Goal: Information Seeking & Learning: Learn about a topic

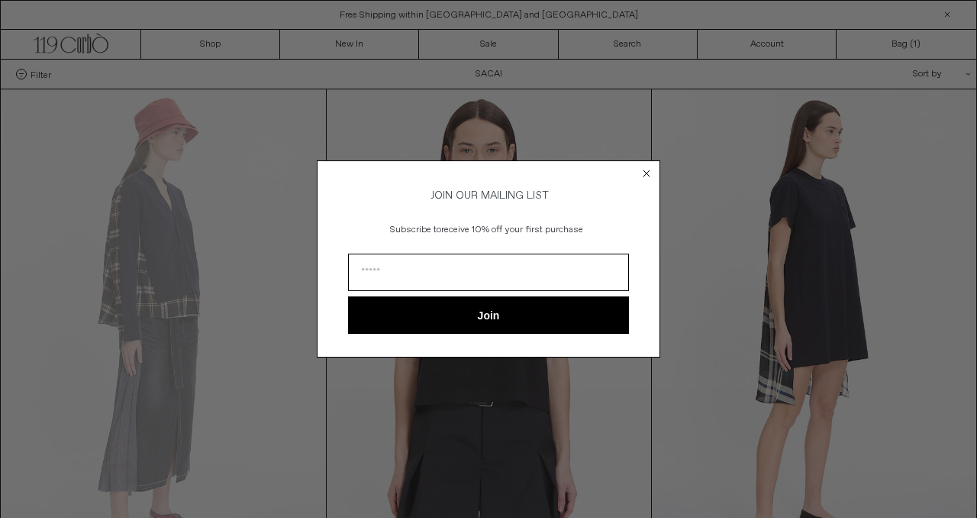
click at [650, 170] on circle "Close dialog" at bounding box center [647, 173] width 15 height 15
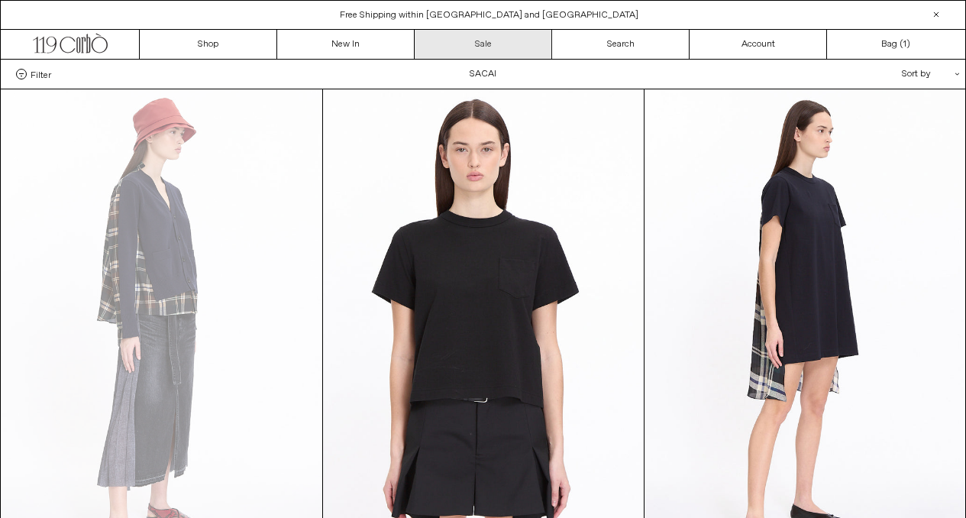
click at [503, 40] on link "Sale" at bounding box center [483, 44] width 137 height 29
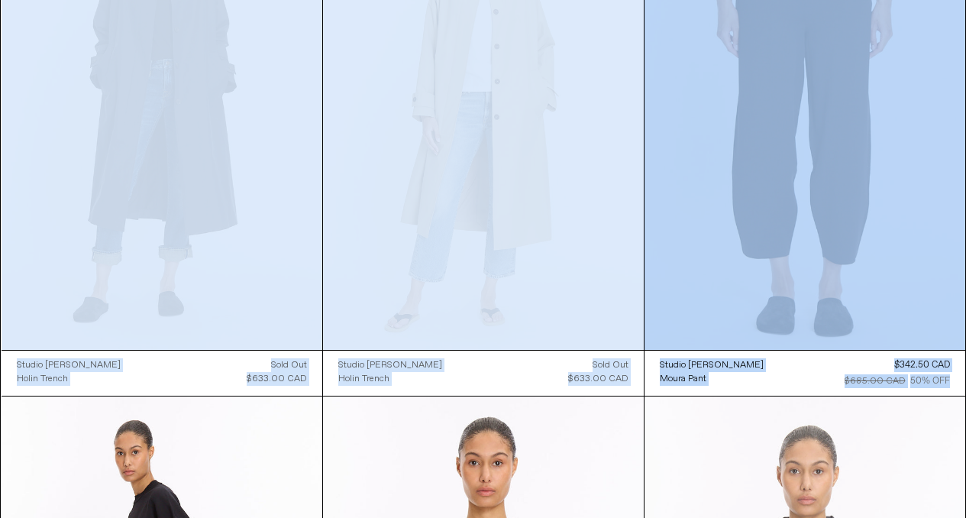
drag, startPoint x: 977, startPoint y: 36, endPoint x: 848, endPoint y: 515, distance: 496.6
click at [848, 515] on html "x by Timesact" at bounding box center [483, 396] width 966 height 8620
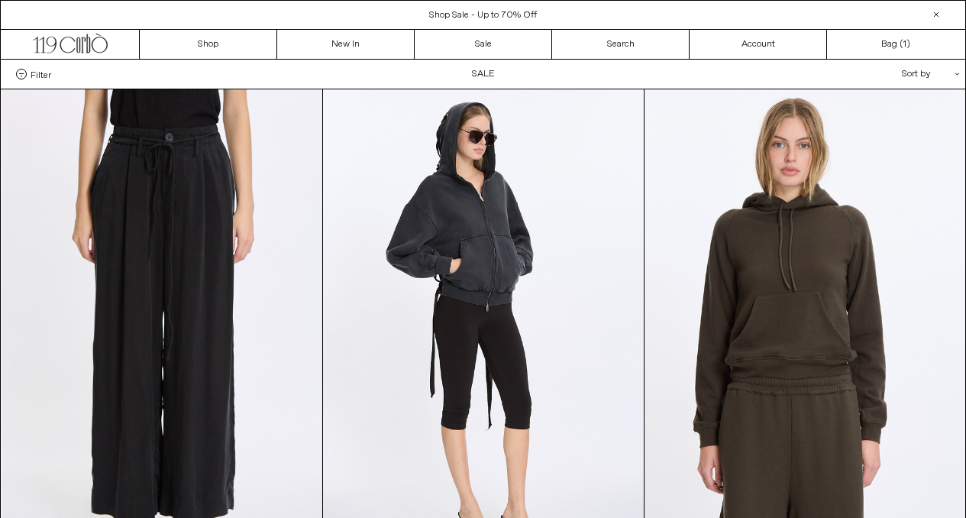
click at [44, 77] on span "Filter" at bounding box center [41, 74] width 21 height 11
click at [0, 0] on select "**********" at bounding box center [0, 0] width 0 height 0
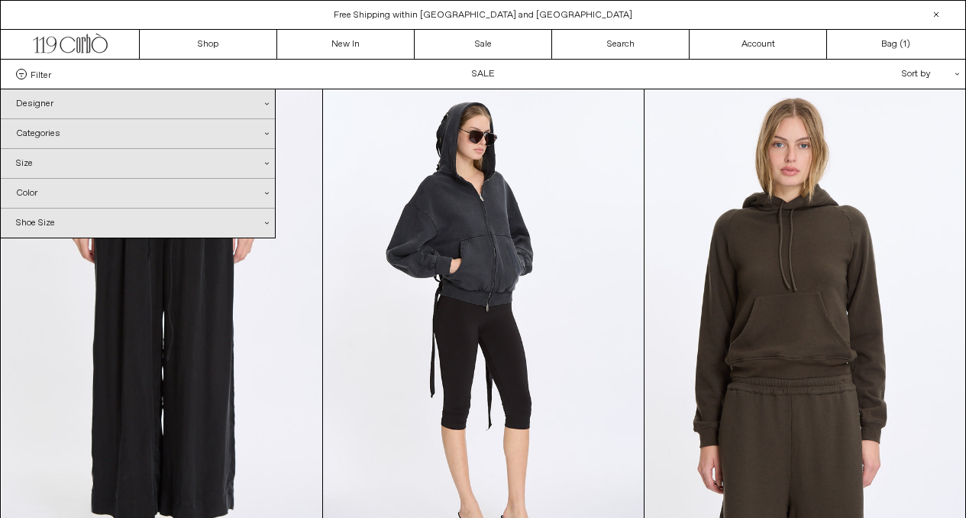
click at [54, 229] on div "Shoe Size .cls-1{fill:#231f20}" at bounding box center [138, 222] width 274 height 29
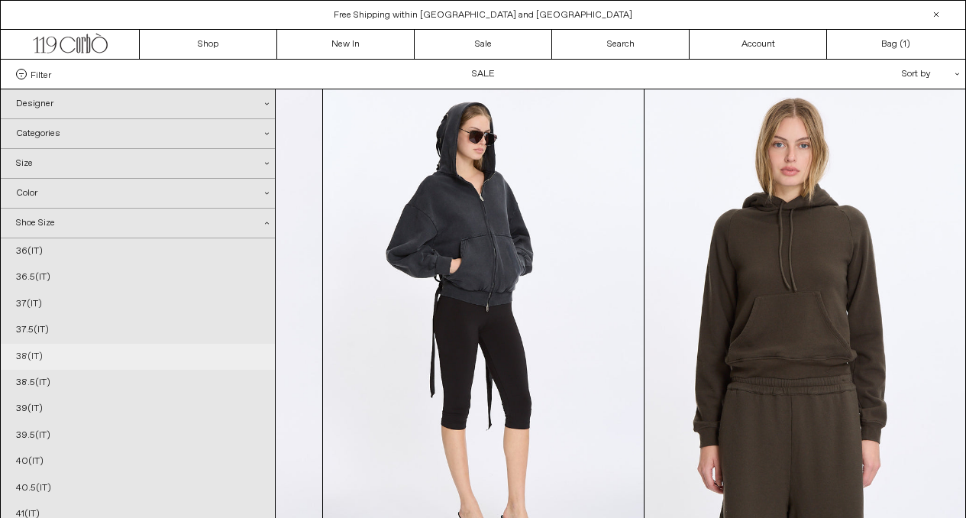
click at [37, 358] on link "38(IT)" at bounding box center [138, 357] width 274 height 26
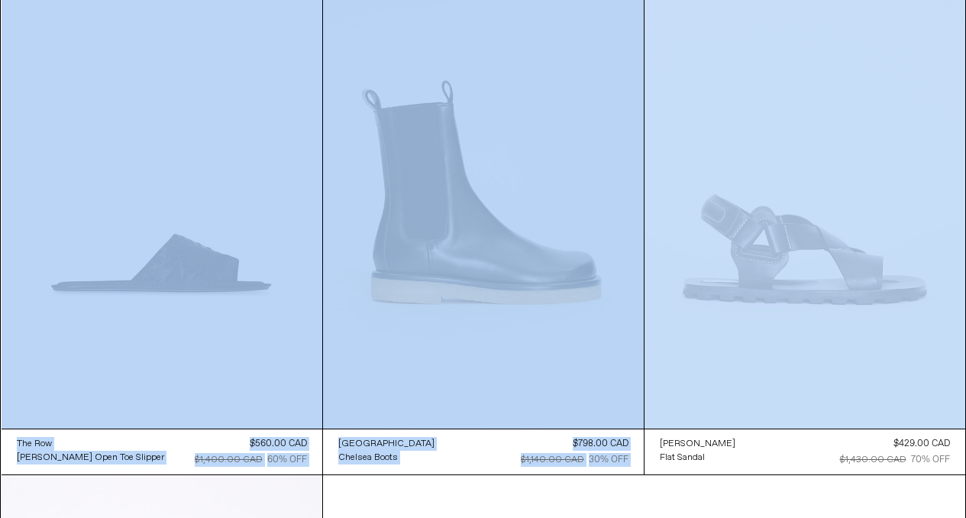
scroll to position [685, 0]
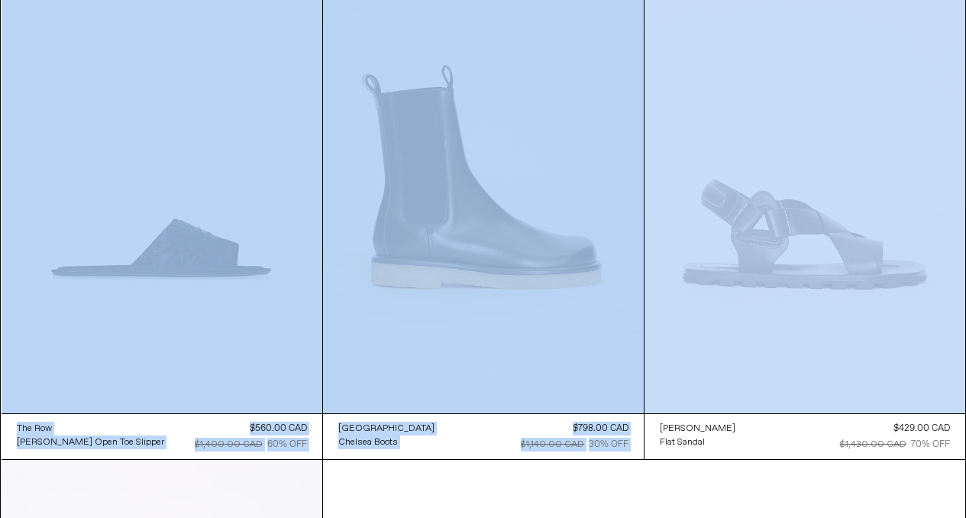
drag, startPoint x: 977, startPoint y: 36, endPoint x: 935, endPoint y: 237, distance: 205.7
click at [935, 237] on html "x by Timesact" at bounding box center [483, 195] width 966 height 1761
click at [935, 237] on at bounding box center [804, 172] width 321 height 481
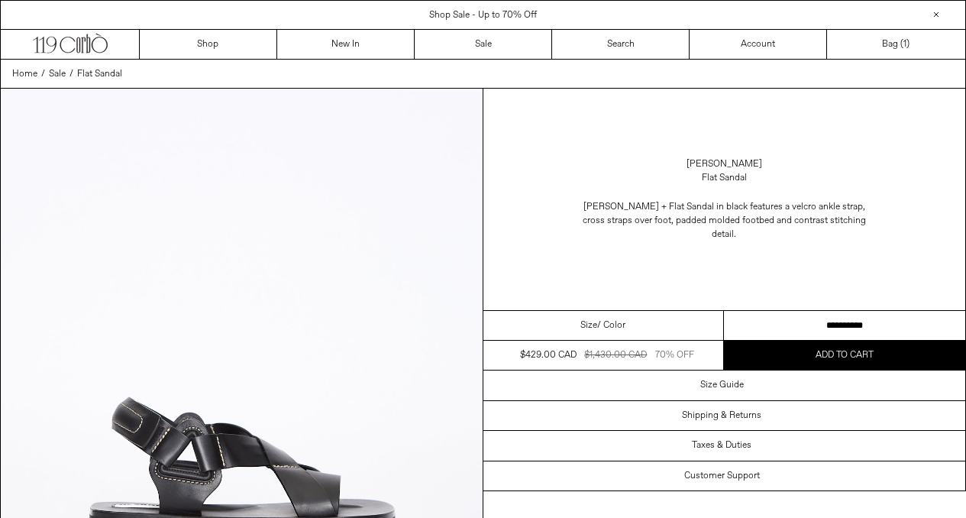
click at [948, 246] on div "[PERSON_NAME] Flat Sandal [PERSON_NAME] + Flat Sandal in black features a velcr…" at bounding box center [724, 199] width 483 height 221
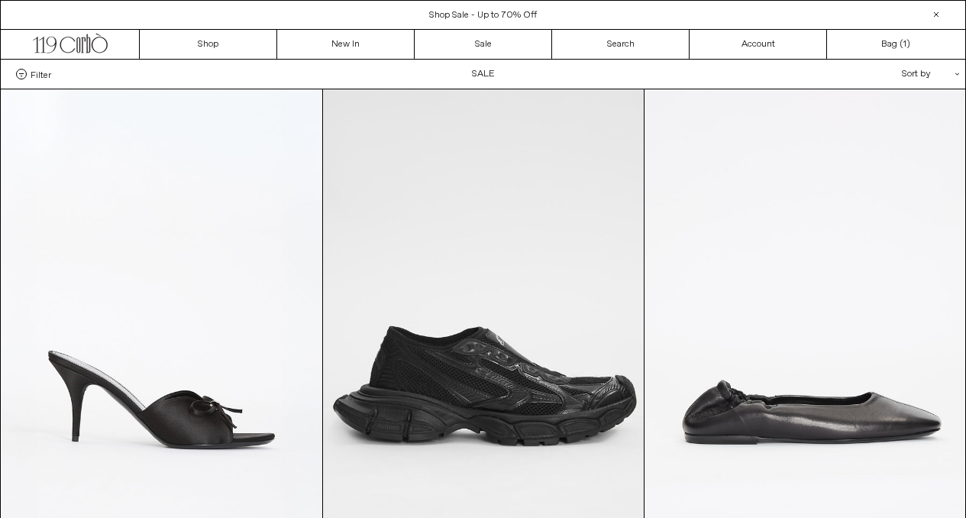
drag, startPoint x: 977, startPoint y: 253, endPoint x: 977, endPoint y: 50, distance: 203.1
click at [948, 69] on div "Sort by .cls-1{fill:#231f20}" at bounding box center [880, 74] width 137 height 29
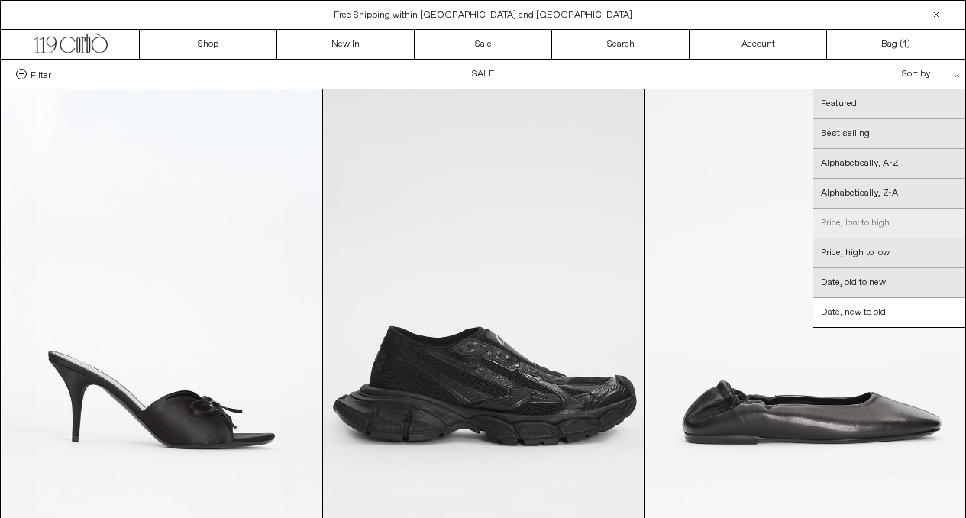
click at [876, 230] on link "Price, low to high" at bounding box center [889, 223] width 152 height 30
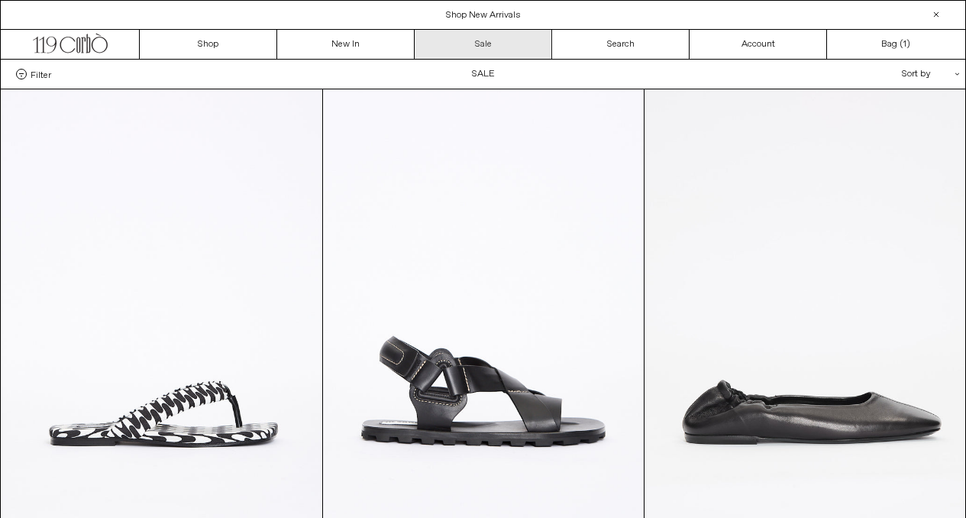
click at [492, 37] on link "Sale" at bounding box center [483, 44] width 137 height 29
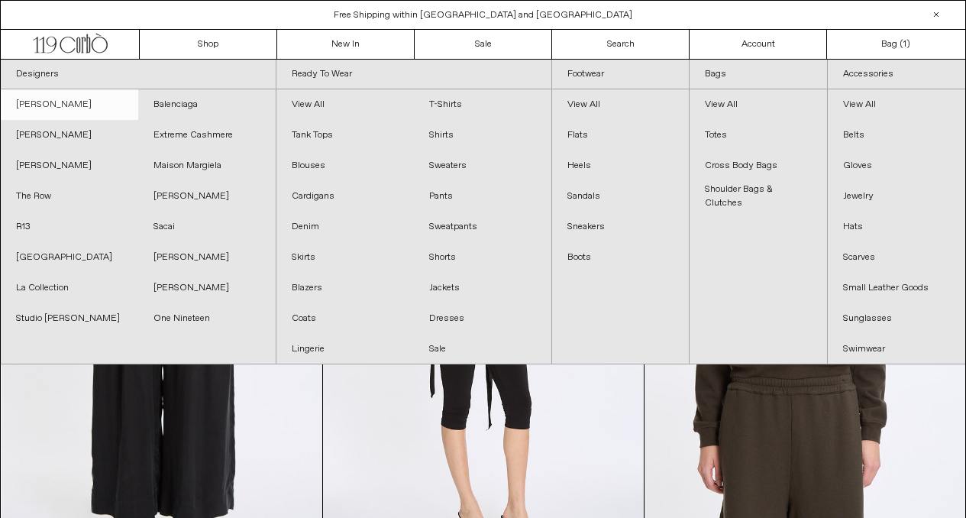
click at [52, 102] on link "[PERSON_NAME]" at bounding box center [69, 104] width 137 height 31
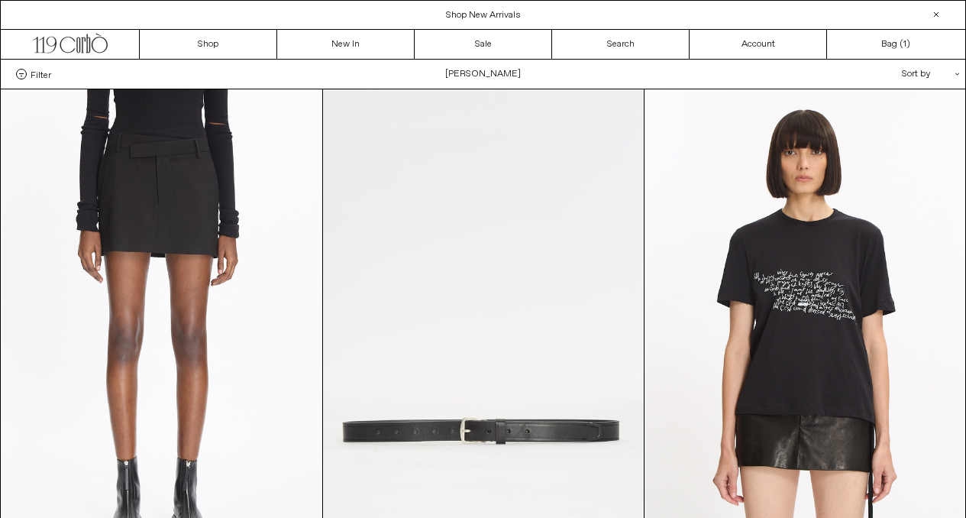
click at [32, 78] on span "Filter" at bounding box center [41, 74] width 21 height 11
click at [0, 0] on select "**********" at bounding box center [0, 0] width 0 height 0
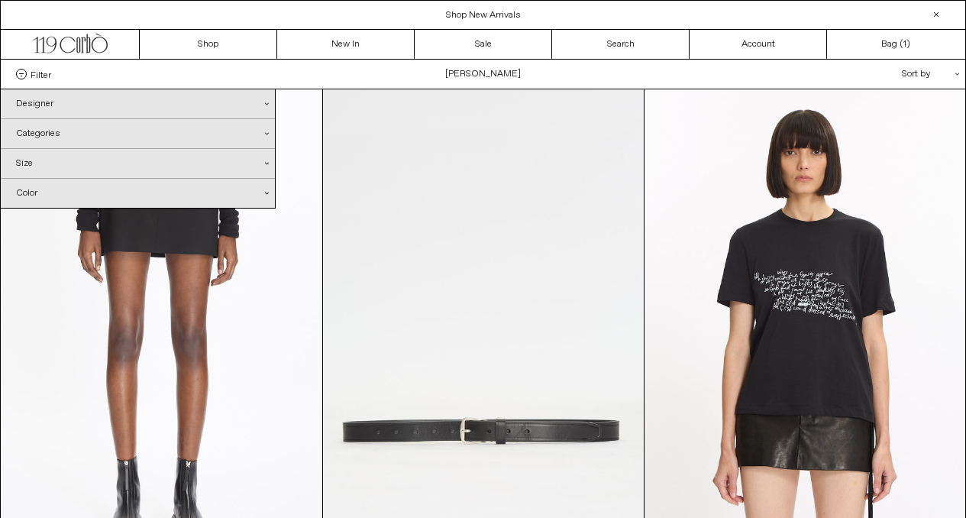
click at [67, 102] on div "Designer .cls-1{fill:#231f20}" at bounding box center [138, 103] width 274 height 29
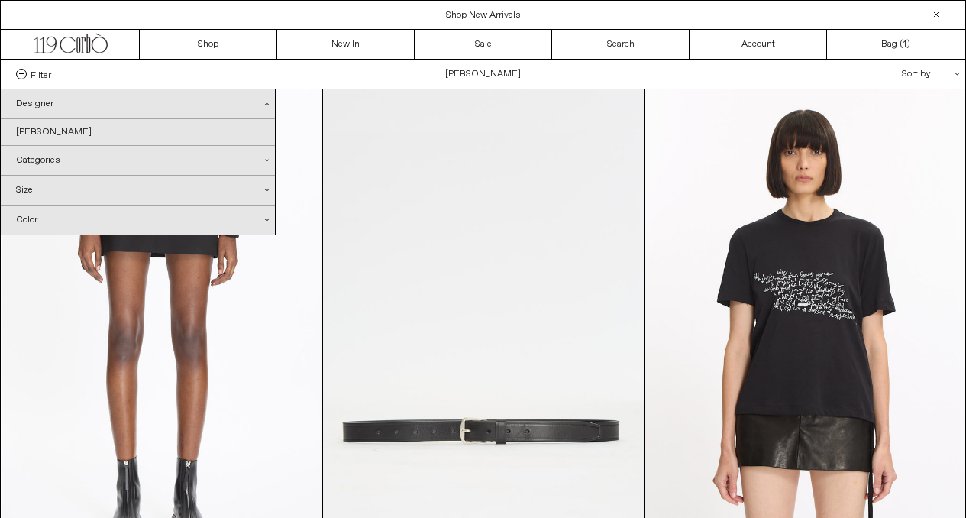
click at [255, 108] on div "Designer .cls-1{fill:#231f20}" at bounding box center [138, 104] width 274 height 30
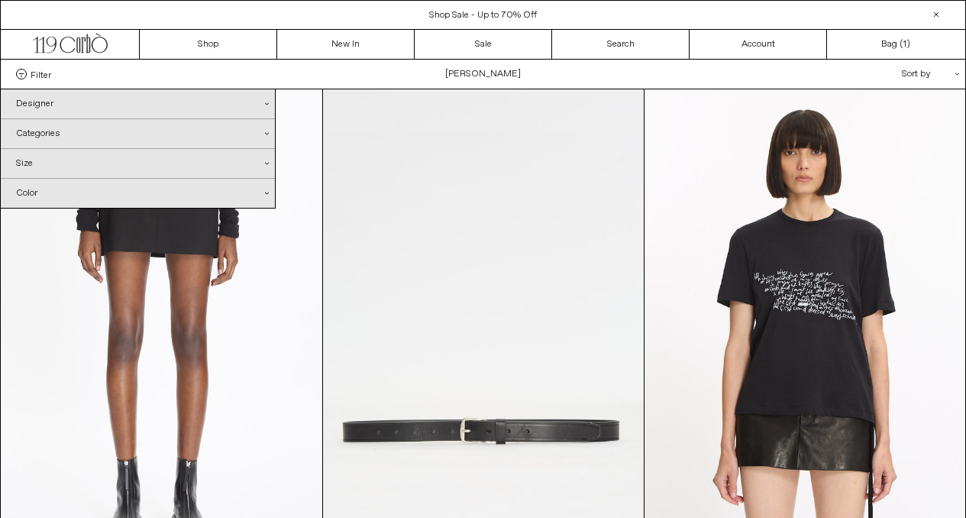
click at [255, 108] on div "Designer .cls-1{fill:#231f20}" at bounding box center [138, 103] width 274 height 29
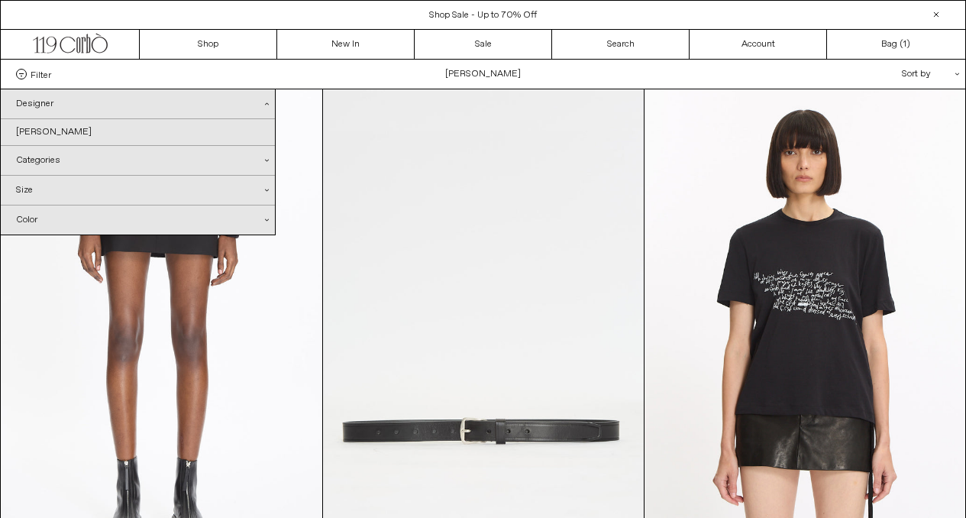
click at [261, 108] on div "Designer .cls-1{fill:#231f20}" at bounding box center [138, 104] width 274 height 30
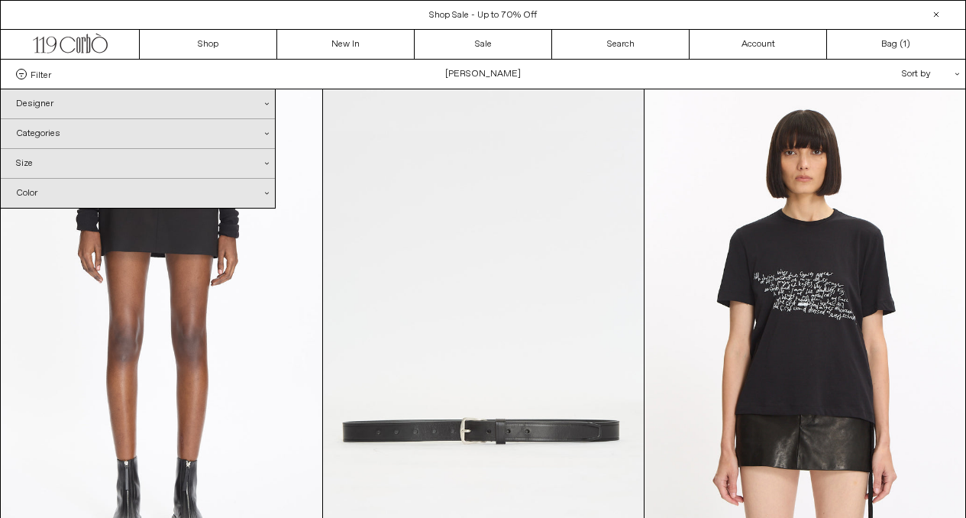
click at [261, 105] on div "Designer .cls-1{fill:#231f20}" at bounding box center [138, 103] width 274 height 29
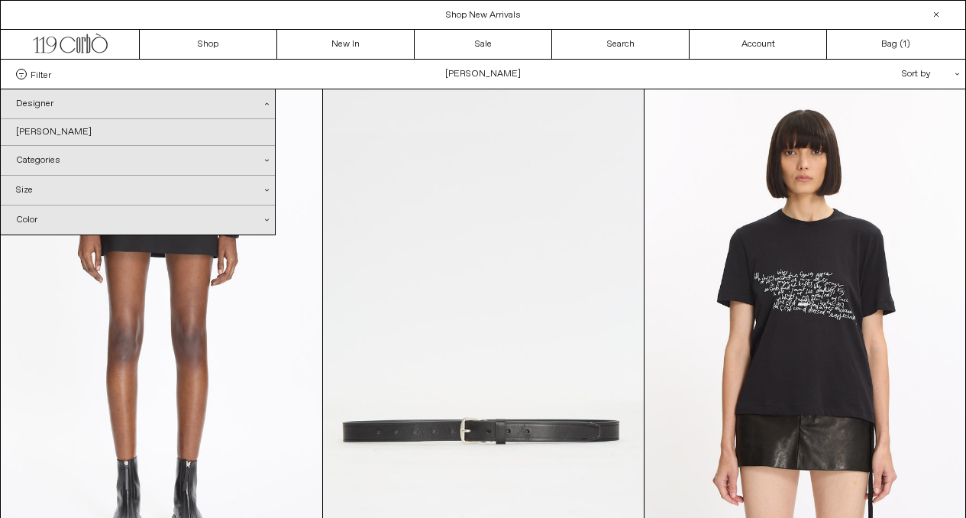
click at [270, 100] on div "Designer .cls-1{fill:#231f20}" at bounding box center [138, 104] width 274 height 30
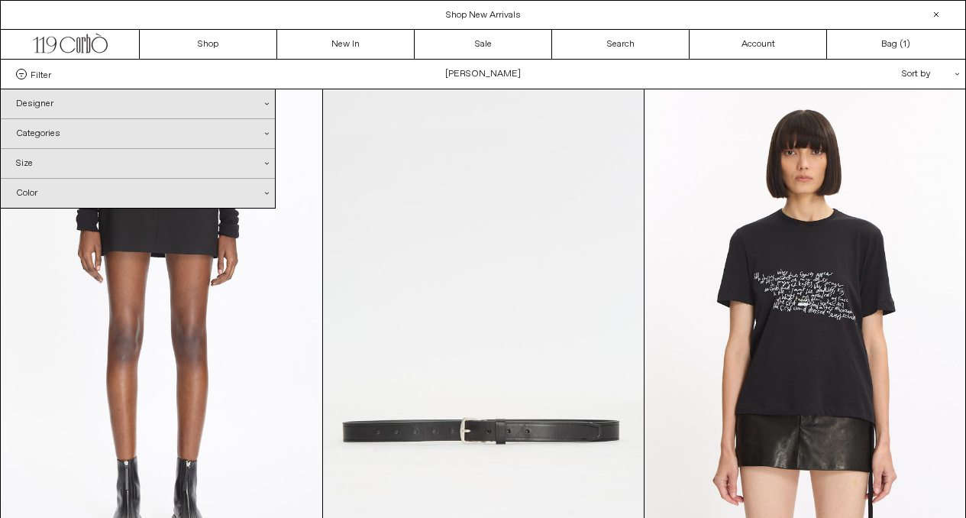
click at [270, 100] on div "Designer .cls-1{fill:#231f20}" at bounding box center [138, 103] width 274 height 29
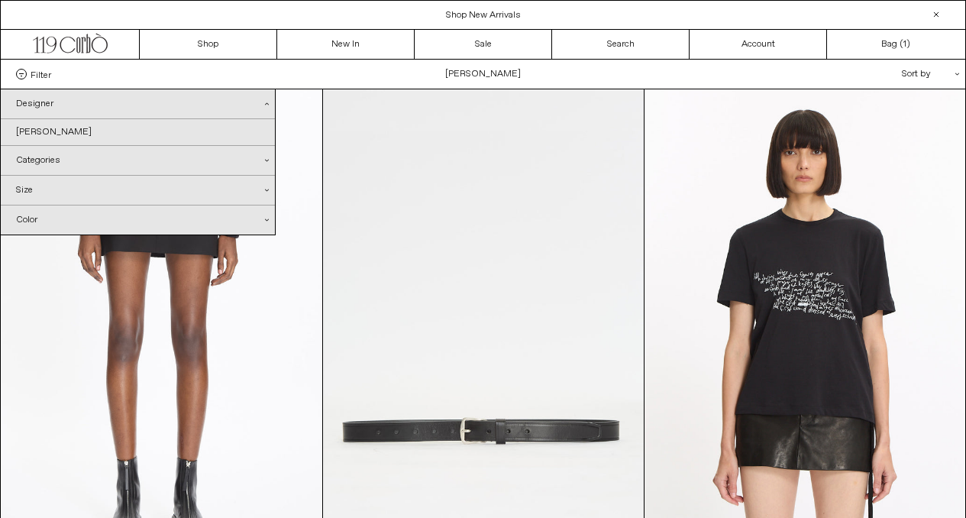
click at [37, 103] on div "Designer .cls-1{fill:#231f20}" at bounding box center [138, 104] width 274 height 30
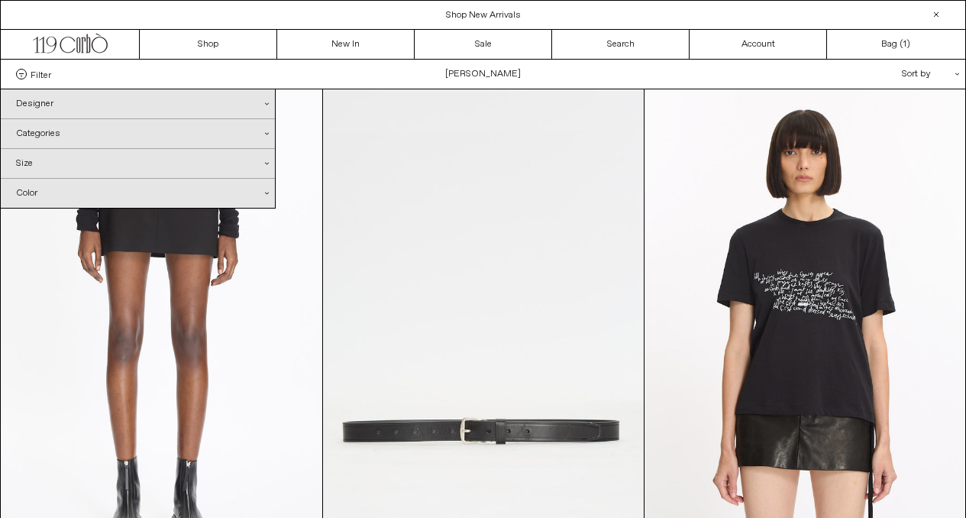
click at [37, 108] on div "Designer .cls-1{fill:#231f20}" at bounding box center [138, 103] width 274 height 29
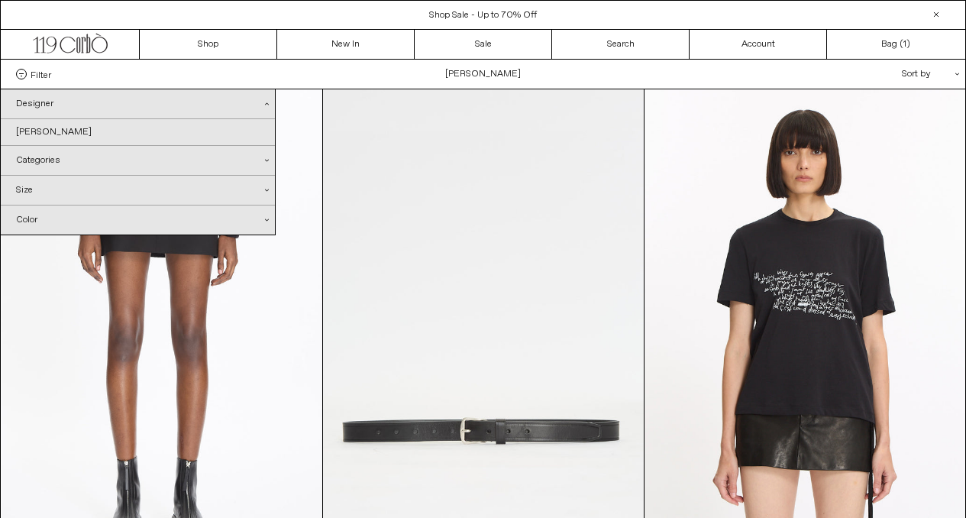
click at [34, 86] on div "Filter Designer .cls-1{fill:#231f20} Ann Demeulemeester Categories .cls-1{fill:…" at bounding box center [483, 74] width 964 height 29
click at [460, 38] on link "Sale" at bounding box center [483, 44] width 137 height 29
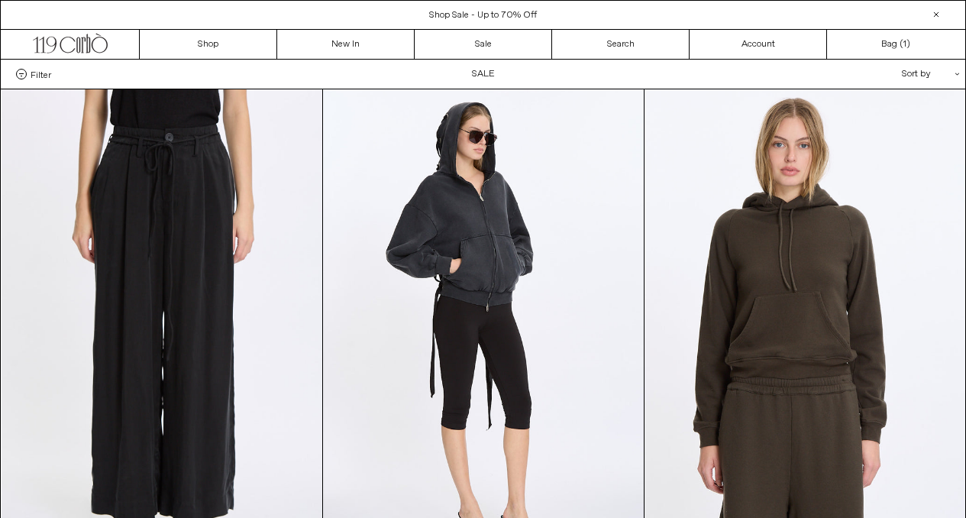
click at [45, 77] on span "Filter" at bounding box center [41, 74] width 21 height 11
click at [0, 0] on select "**********" at bounding box center [0, 0] width 0 height 0
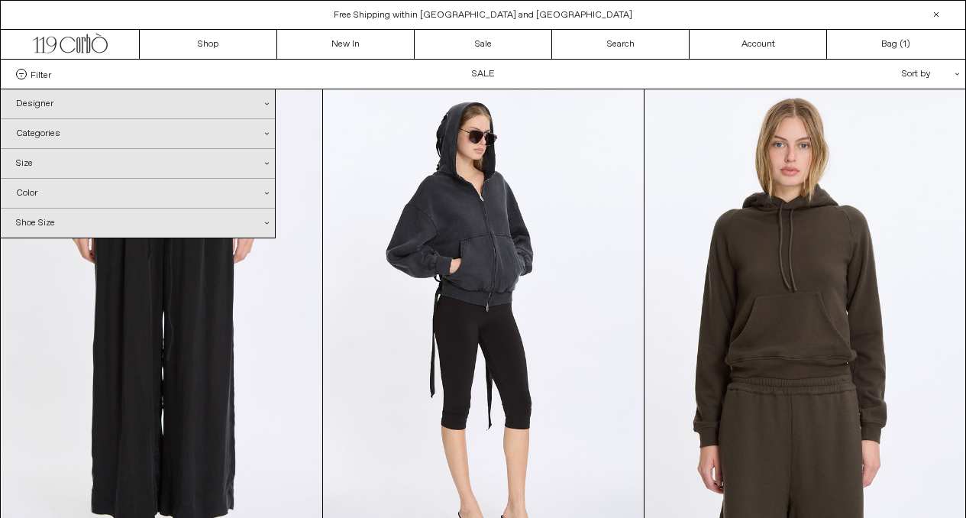
click at [270, 104] on div "Designer .cls-1{fill:#231f20}" at bounding box center [138, 103] width 274 height 29
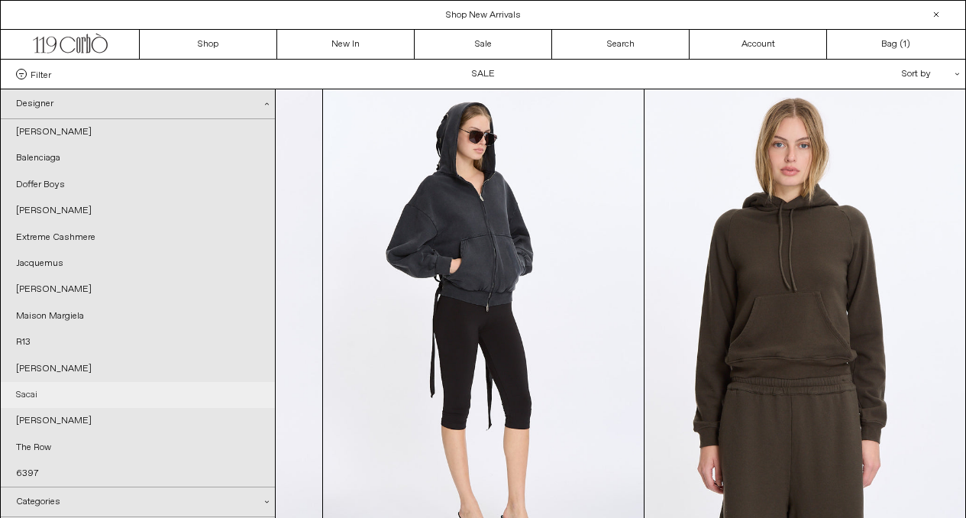
click at [118, 396] on link "Sacai" at bounding box center [138, 395] width 274 height 26
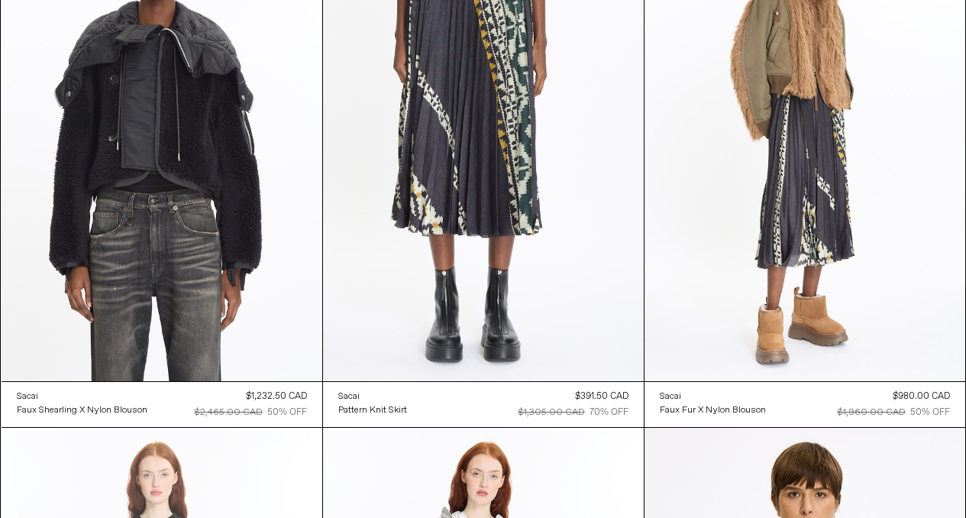
scroll to position [156, 0]
